Goal: Task Accomplishment & Management: Manage account settings

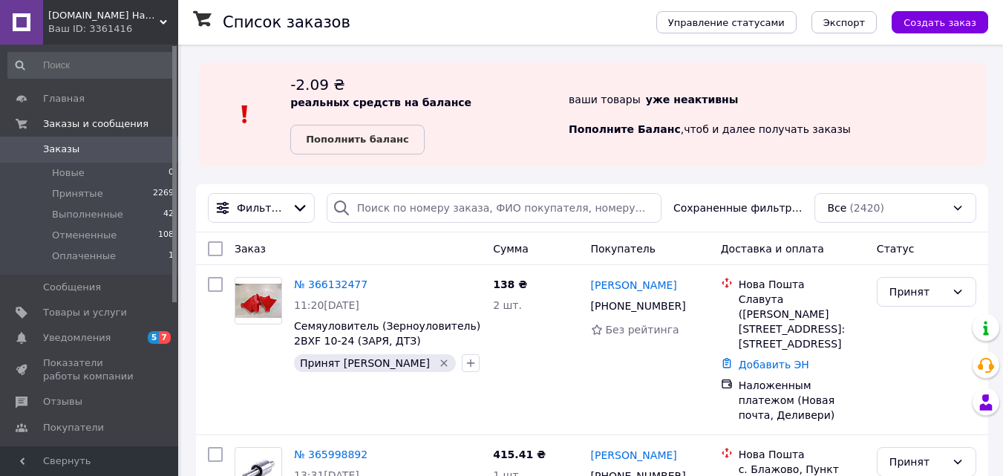
click at [128, 16] on span "Notre.com.ua Навесное оборудование к сельскохозяйственной технике, запчасти. До…" at bounding box center [103, 15] width 111 height 13
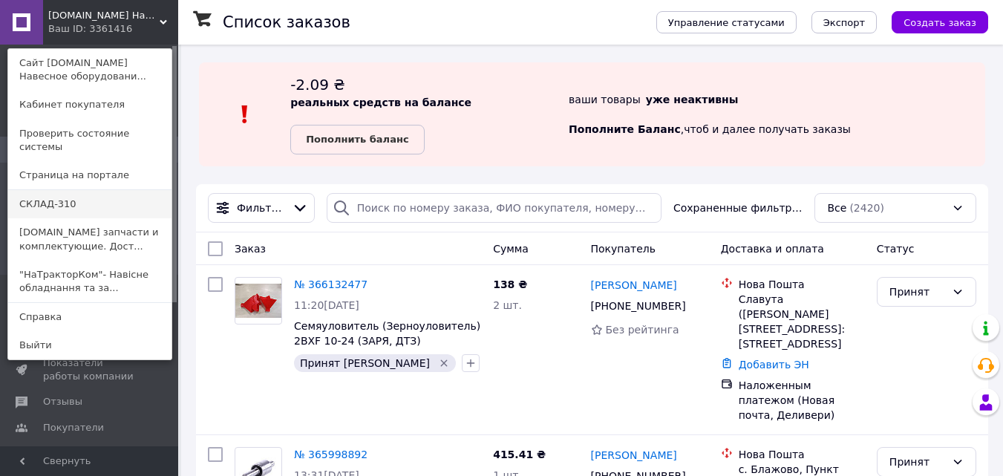
click at [49, 190] on link "СКЛАД-310" at bounding box center [89, 204] width 163 height 28
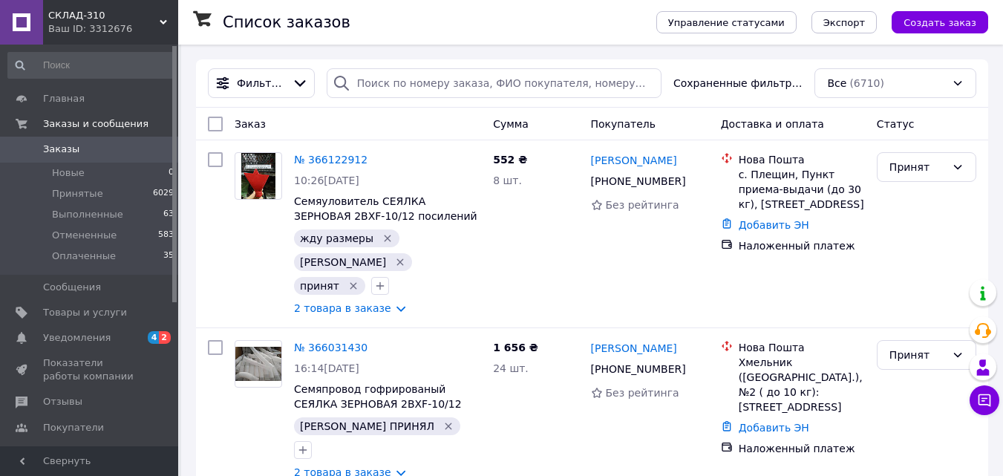
click at [161, 20] on use at bounding box center [163, 22] width 7 height 4
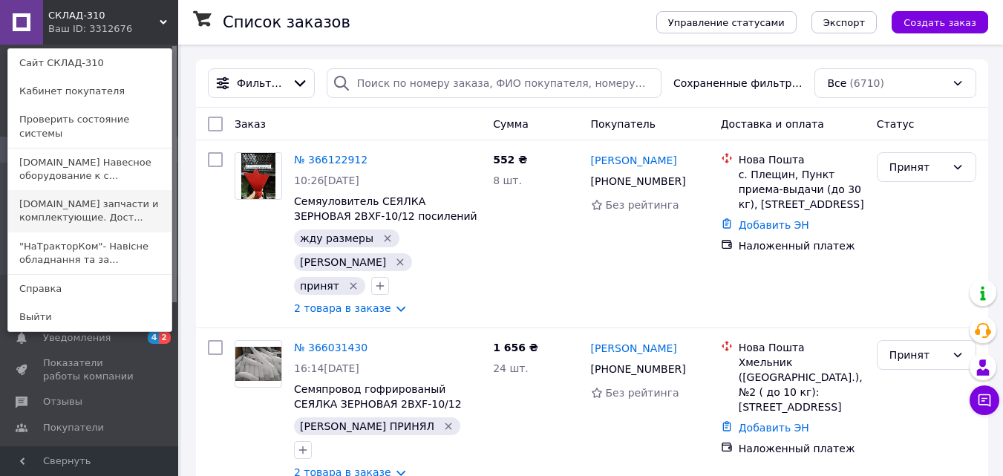
click at [62, 199] on link "[DOMAIN_NAME] запчасти и комплектующие. Дост..." at bounding box center [89, 211] width 163 height 42
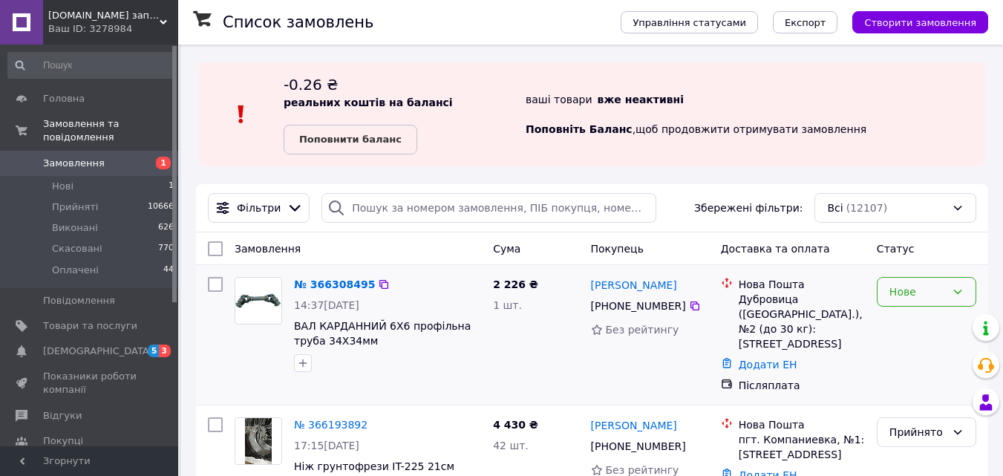
click at [926, 295] on div "Нове" at bounding box center [917, 292] width 56 height 16
click at [915, 324] on li "Прийнято" at bounding box center [926, 324] width 98 height 27
click at [689, 309] on icon at bounding box center [695, 306] width 12 height 12
click at [300, 361] on icon "button" at bounding box center [303, 363] width 12 height 12
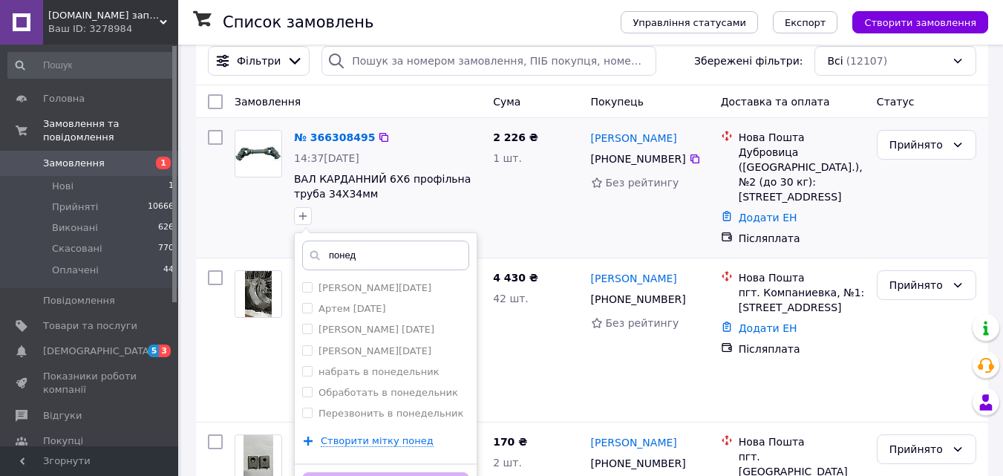
scroll to position [148, 0]
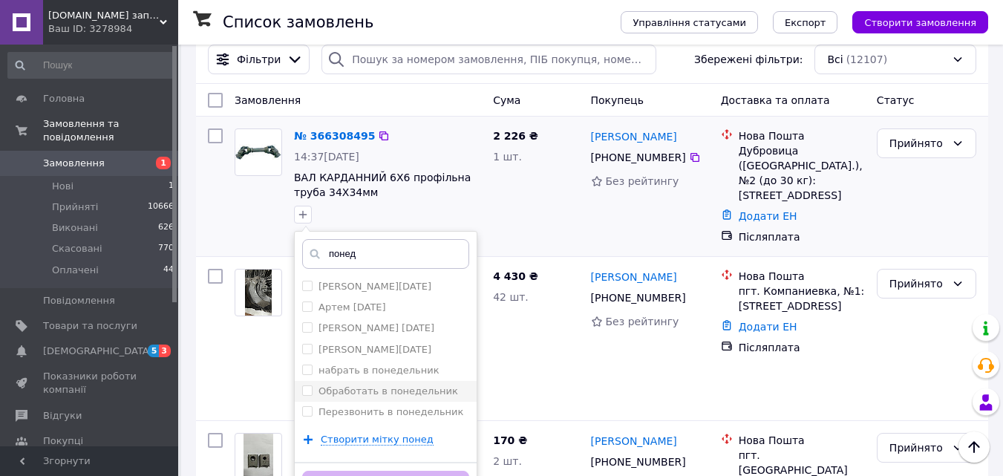
type input "понед"
click at [402, 387] on label "Обработать в понедельник" at bounding box center [388, 390] width 140 height 11
checkbox input "true"
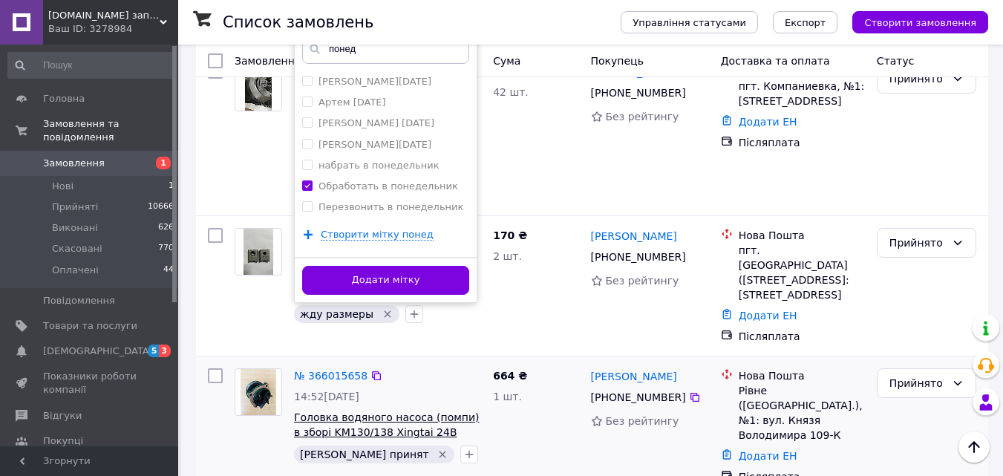
scroll to position [371, 0]
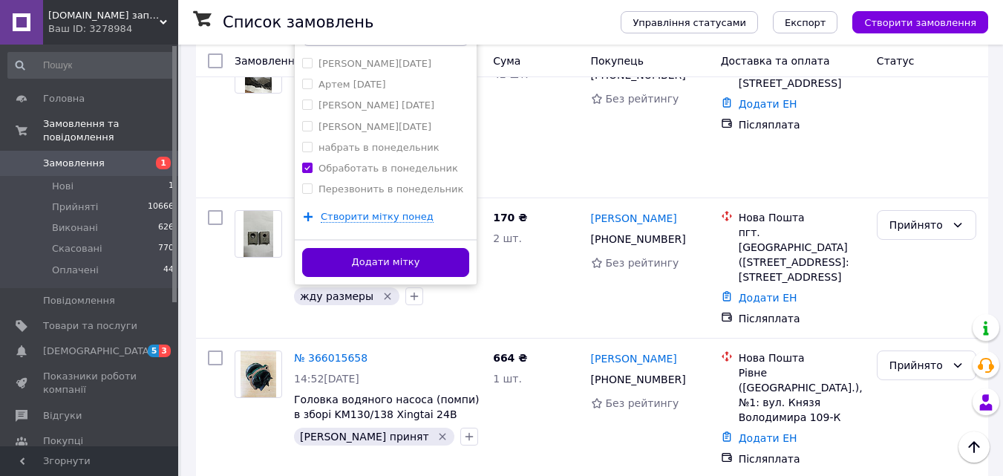
click at [387, 266] on button "Додати мітку" at bounding box center [385, 262] width 167 height 29
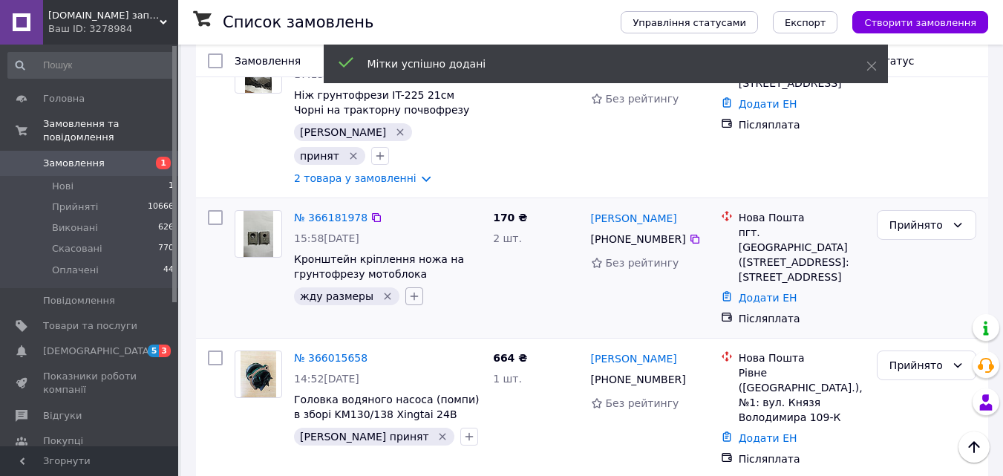
click at [410, 292] on icon "button" at bounding box center [414, 296] width 8 height 8
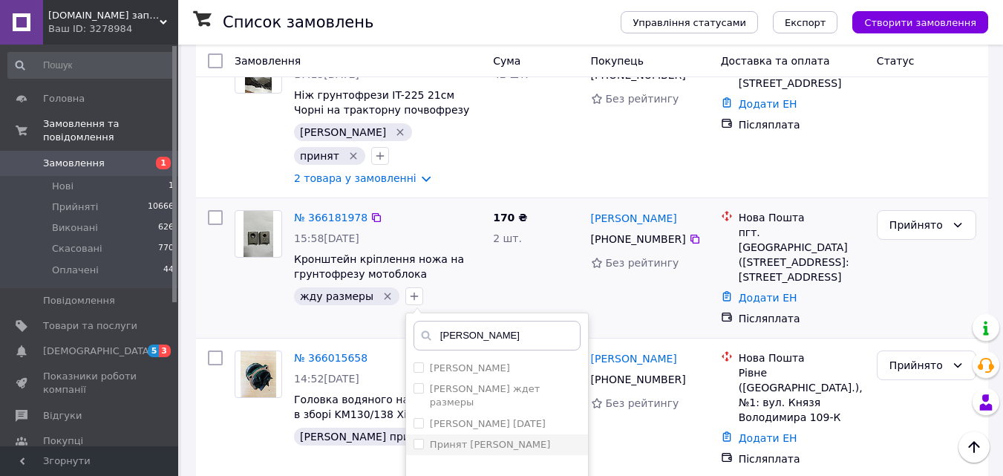
type input "ната"
click at [470, 439] on label "Принят [PERSON_NAME]" at bounding box center [490, 444] width 121 height 11
checkbox input "true"
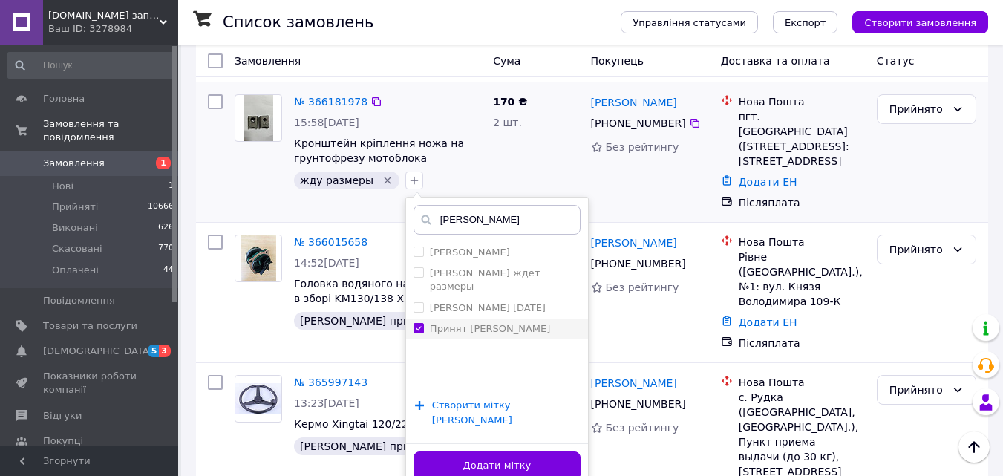
scroll to position [520, 0]
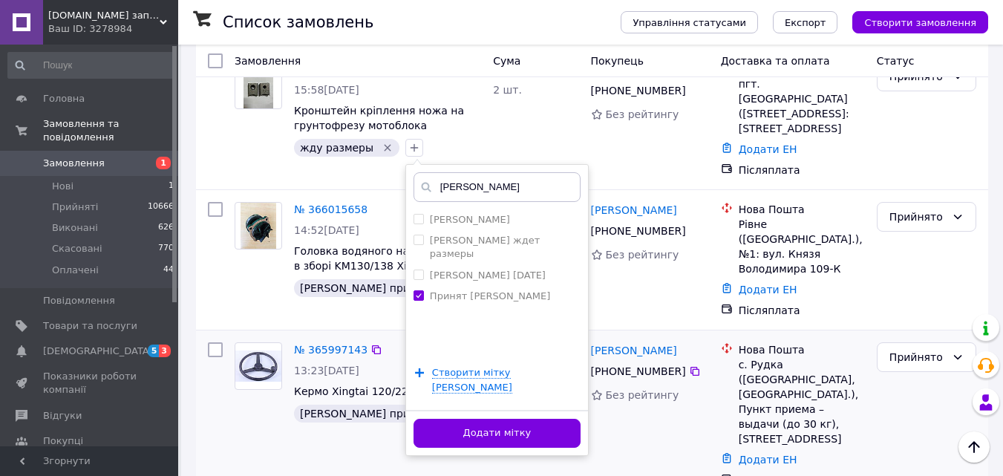
click at [501, 419] on button "Додати мітку" at bounding box center [496, 433] width 167 height 29
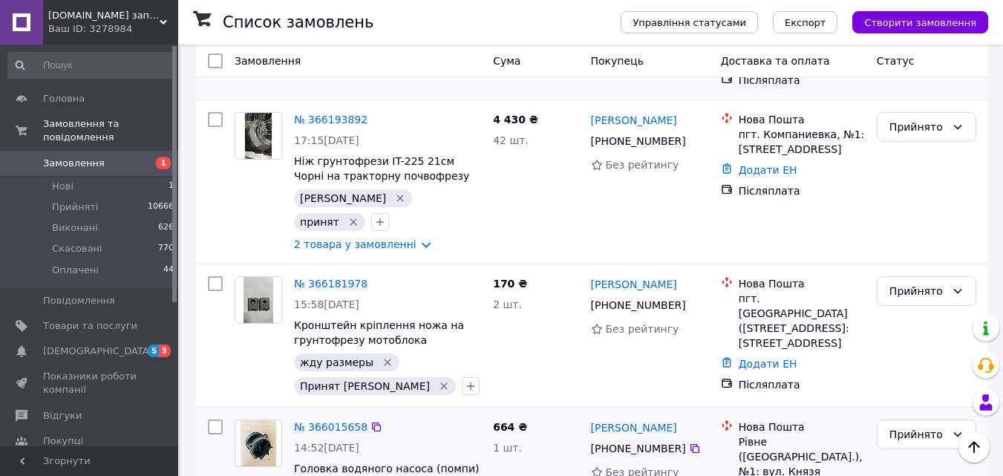
scroll to position [297, 0]
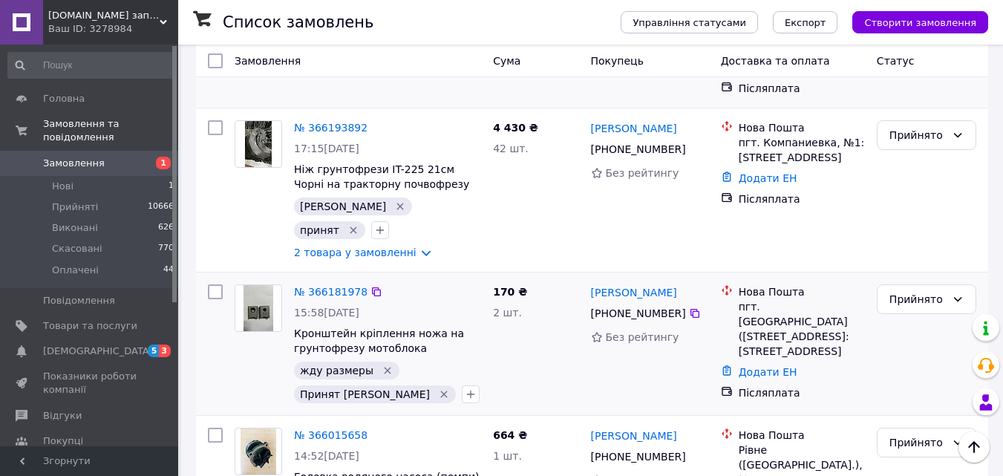
click at [382, 364] on icon "Видалити мітку" at bounding box center [388, 370] width 12 height 12
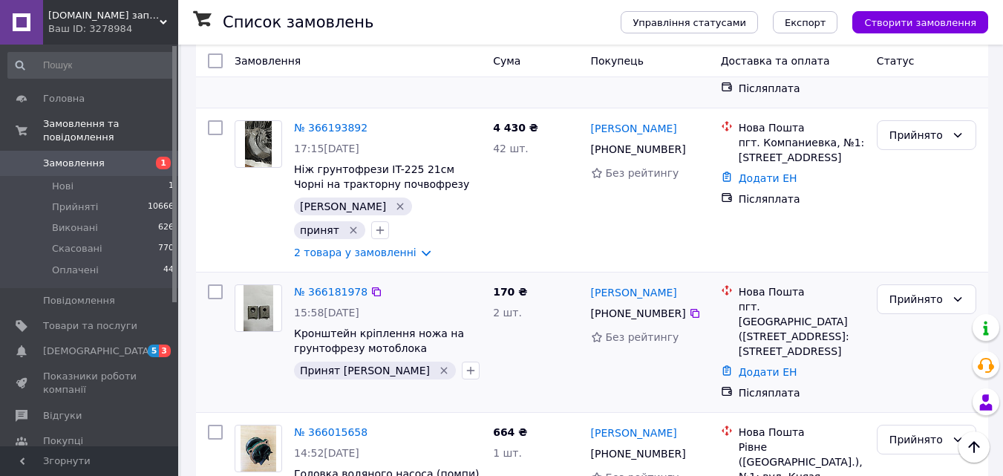
click at [140, 16] on span "ALLEX.PRO запчасти и комплектующие. Доставка по Украине" at bounding box center [103, 15] width 111 height 13
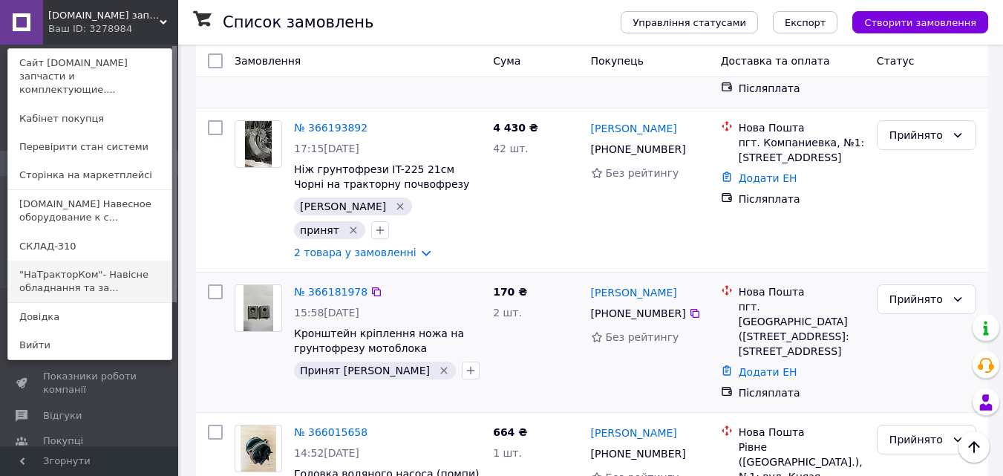
click at [68, 261] on link ""НаТракторКом"- Навісне обладнання та за..." at bounding box center [89, 282] width 163 height 42
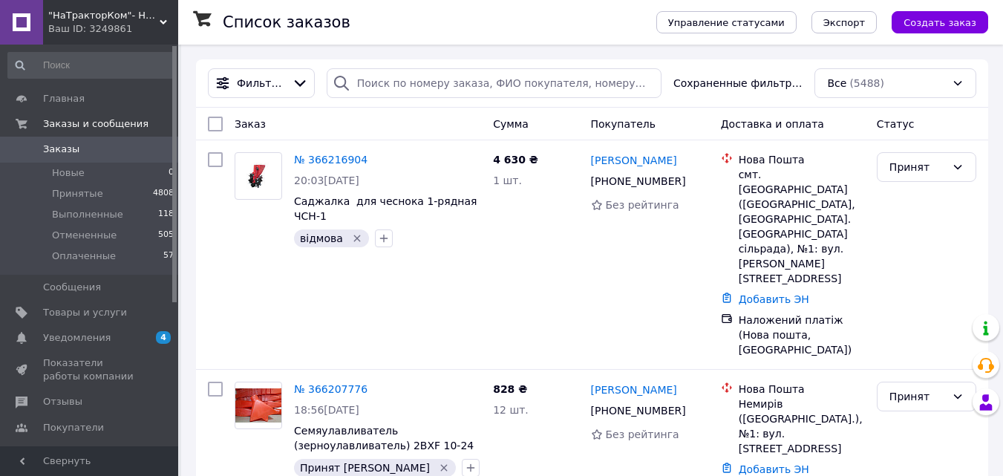
click at [143, 12] on span ""НаТракторКом"- Навісне обладнання та запчастини на трактор, мотоблок" at bounding box center [103, 15] width 111 height 13
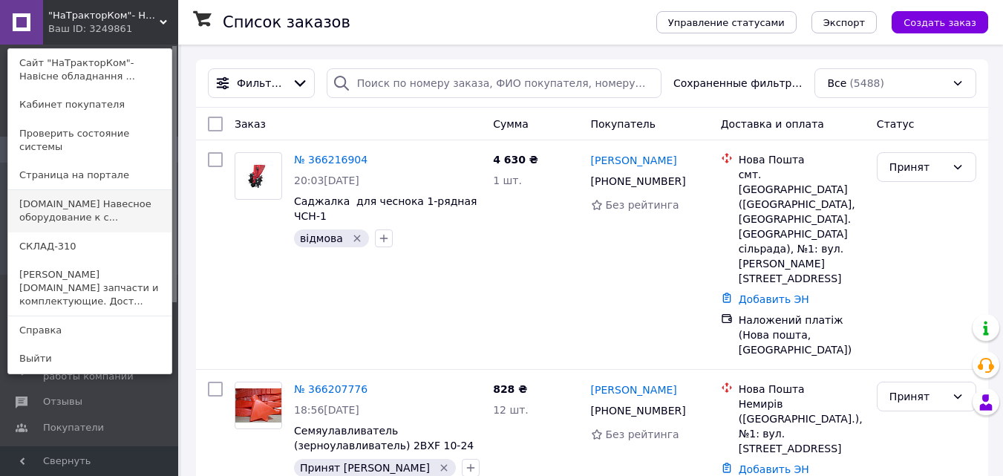
click at [111, 196] on link "Notre.com.ua Навесное оборудование к с..." at bounding box center [89, 211] width 163 height 42
